Goal: Find specific page/section: Find specific page/section

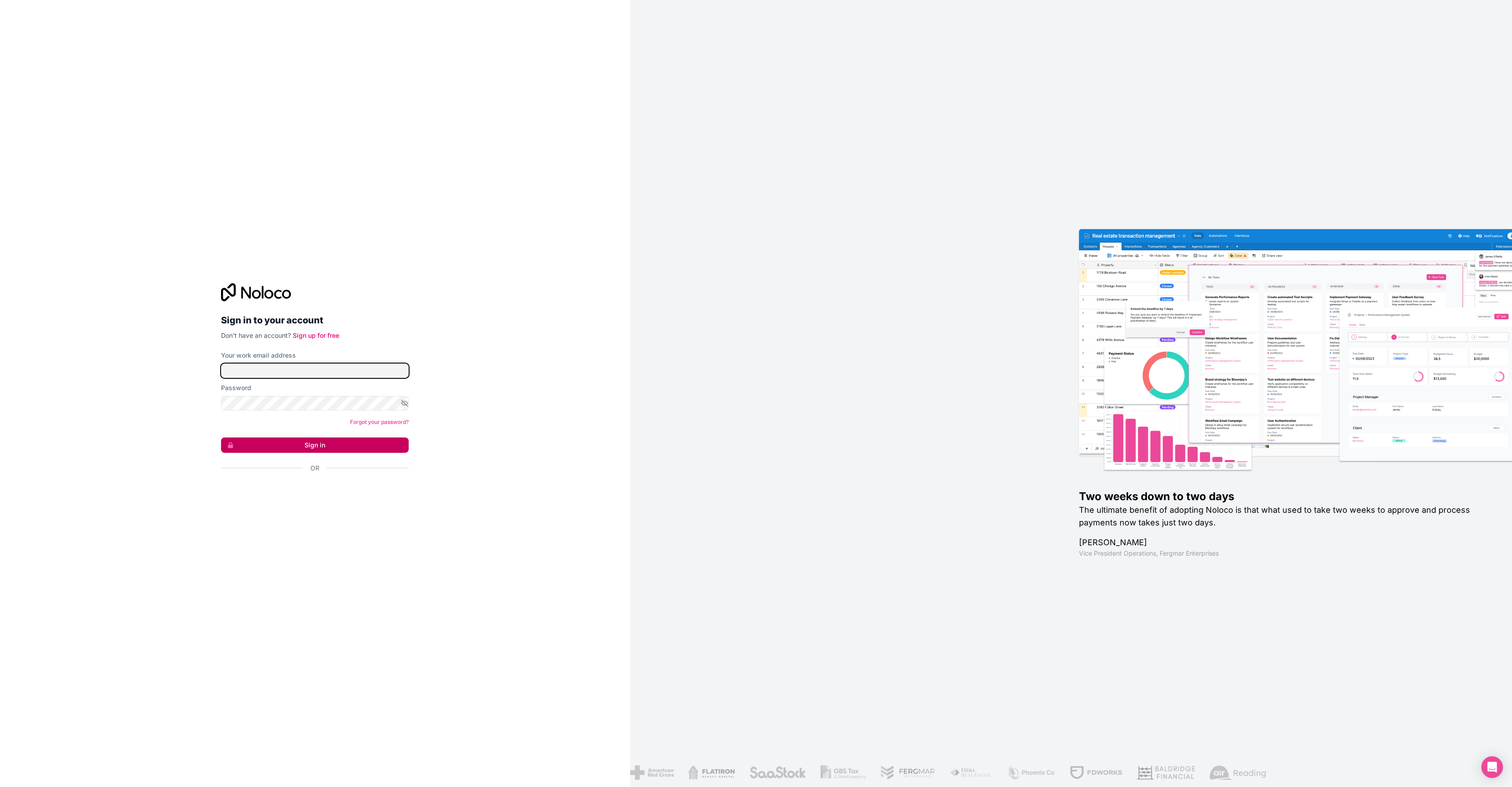
type input "[PERSON_NAME][EMAIL_ADDRESS][DOMAIN_NAME]"
click at [319, 443] on button "Sign in" at bounding box center [315, 445] width 188 height 15
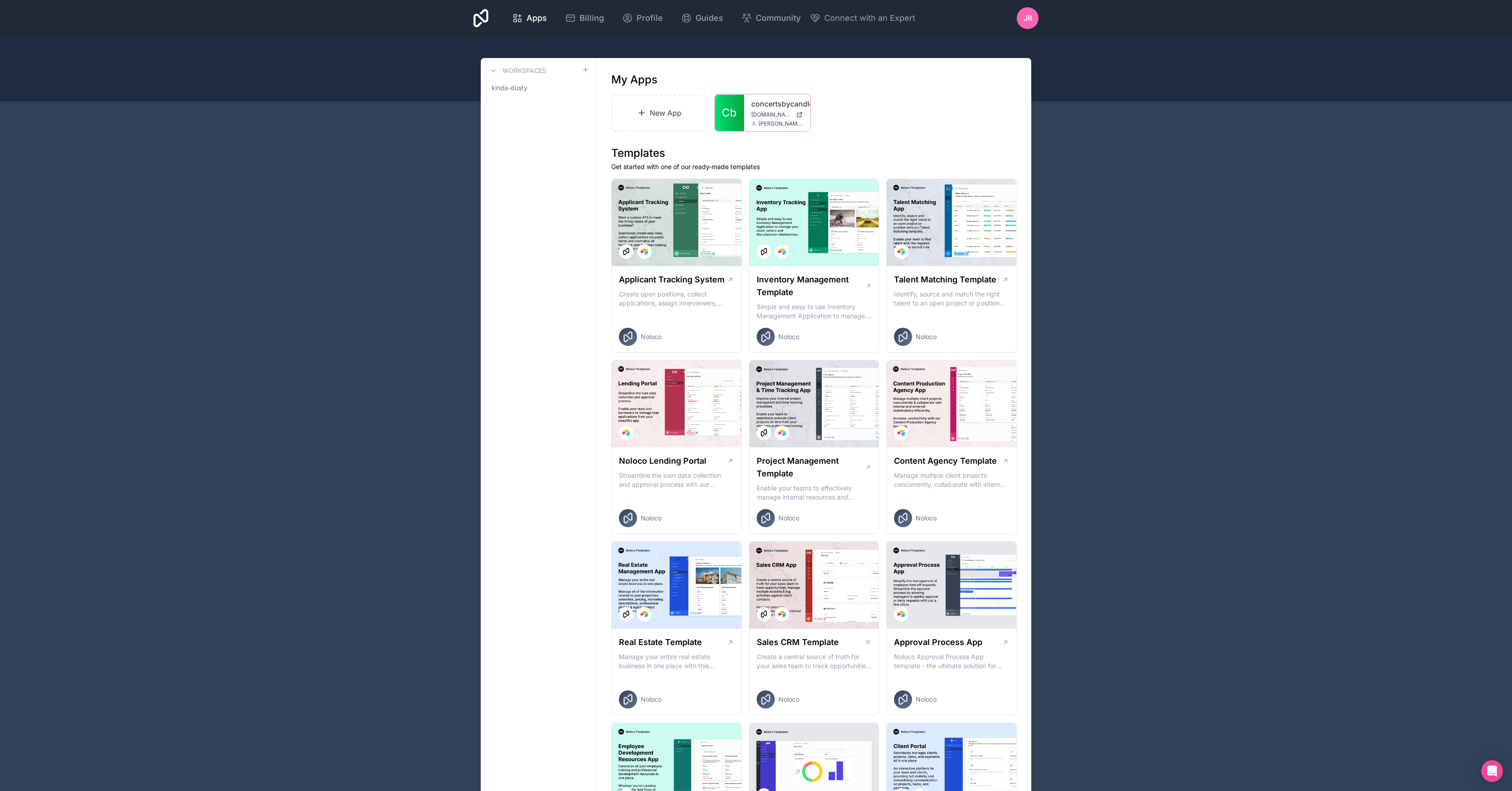
click at [764, 106] on link "concertsbycandlelight" at bounding box center [777, 104] width 52 height 11
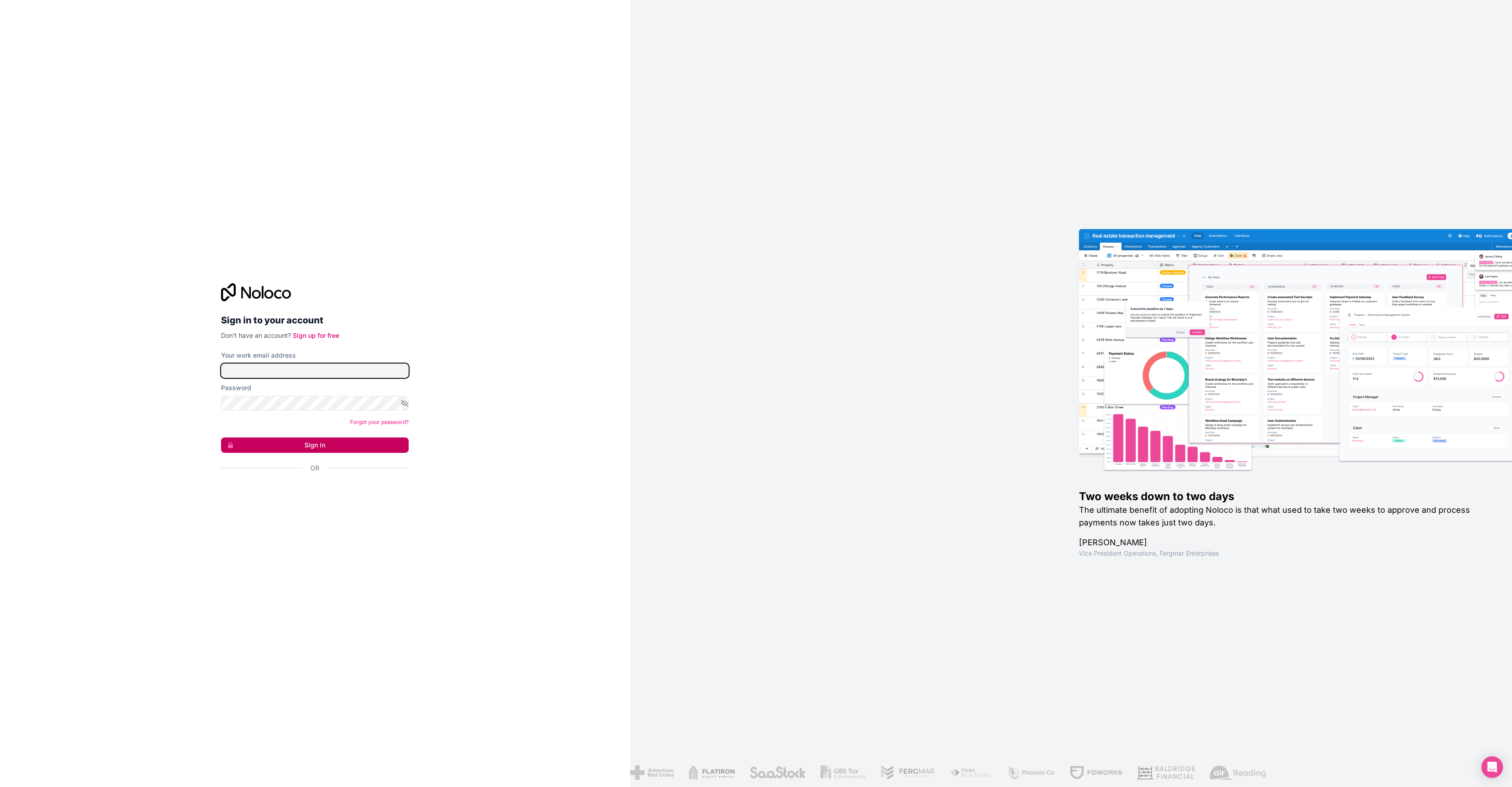
type input "[PERSON_NAME][EMAIL_ADDRESS][DOMAIN_NAME]"
click at [318, 447] on button "Sign in" at bounding box center [315, 445] width 188 height 15
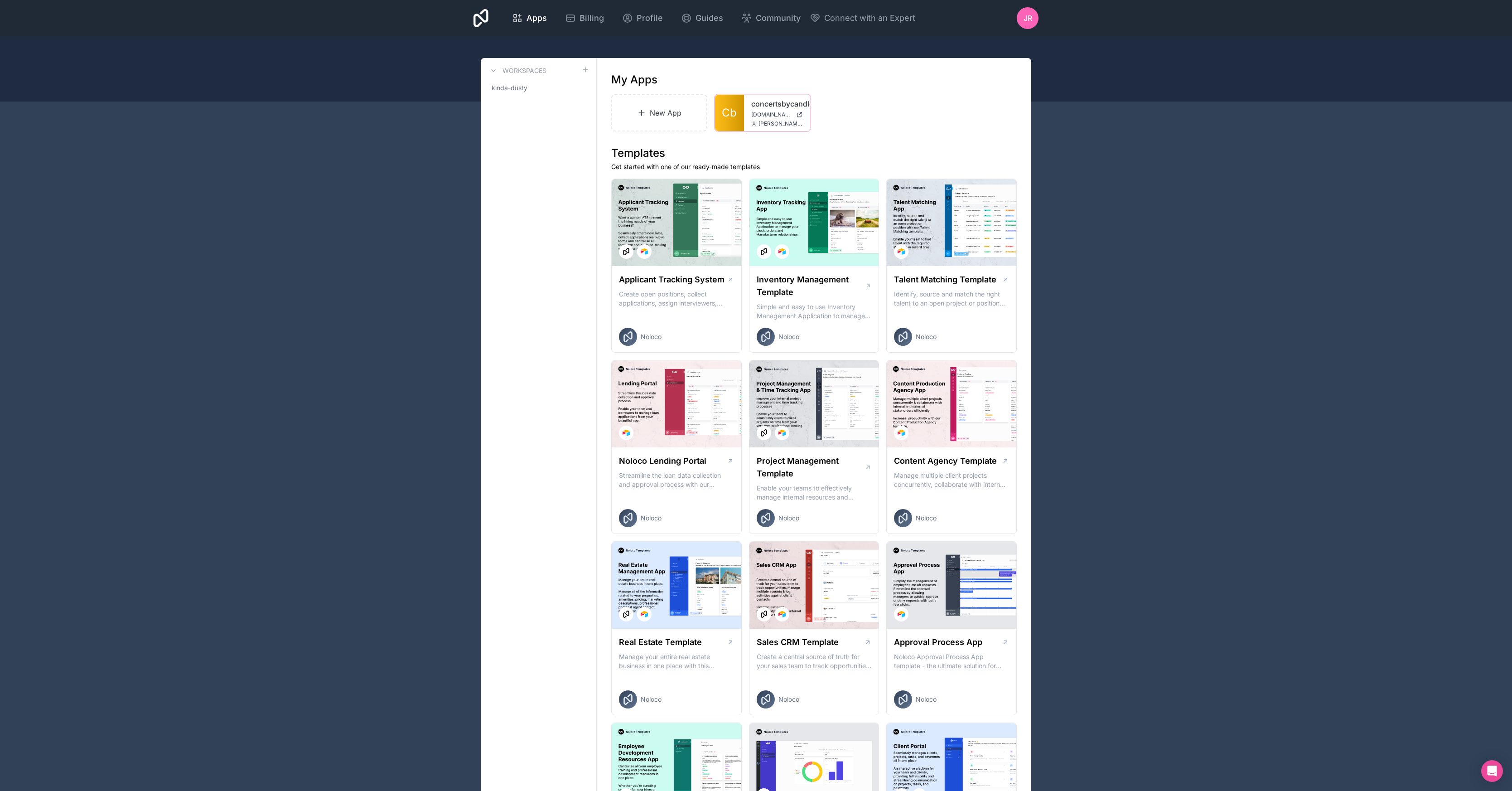
click at [775, 109] on link "concertsbycandlelight" at bounding box center [777, 104] width 52 height 11
